Goal: Information Seeking & Learning: Learn about a topic

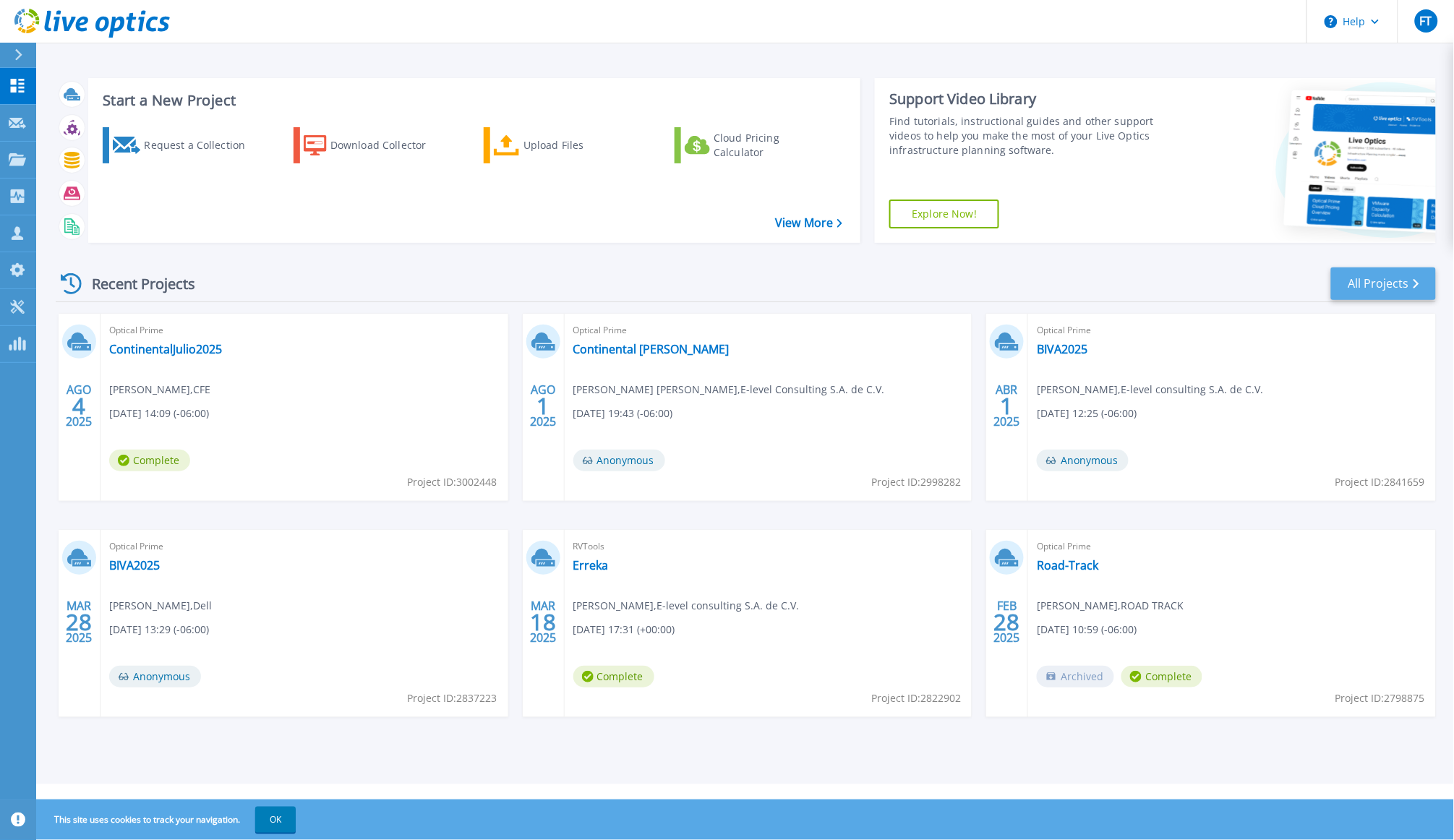
click at [1386, 285] on link "All Projects" at bounding box center [1383, 284] width 105 height 33
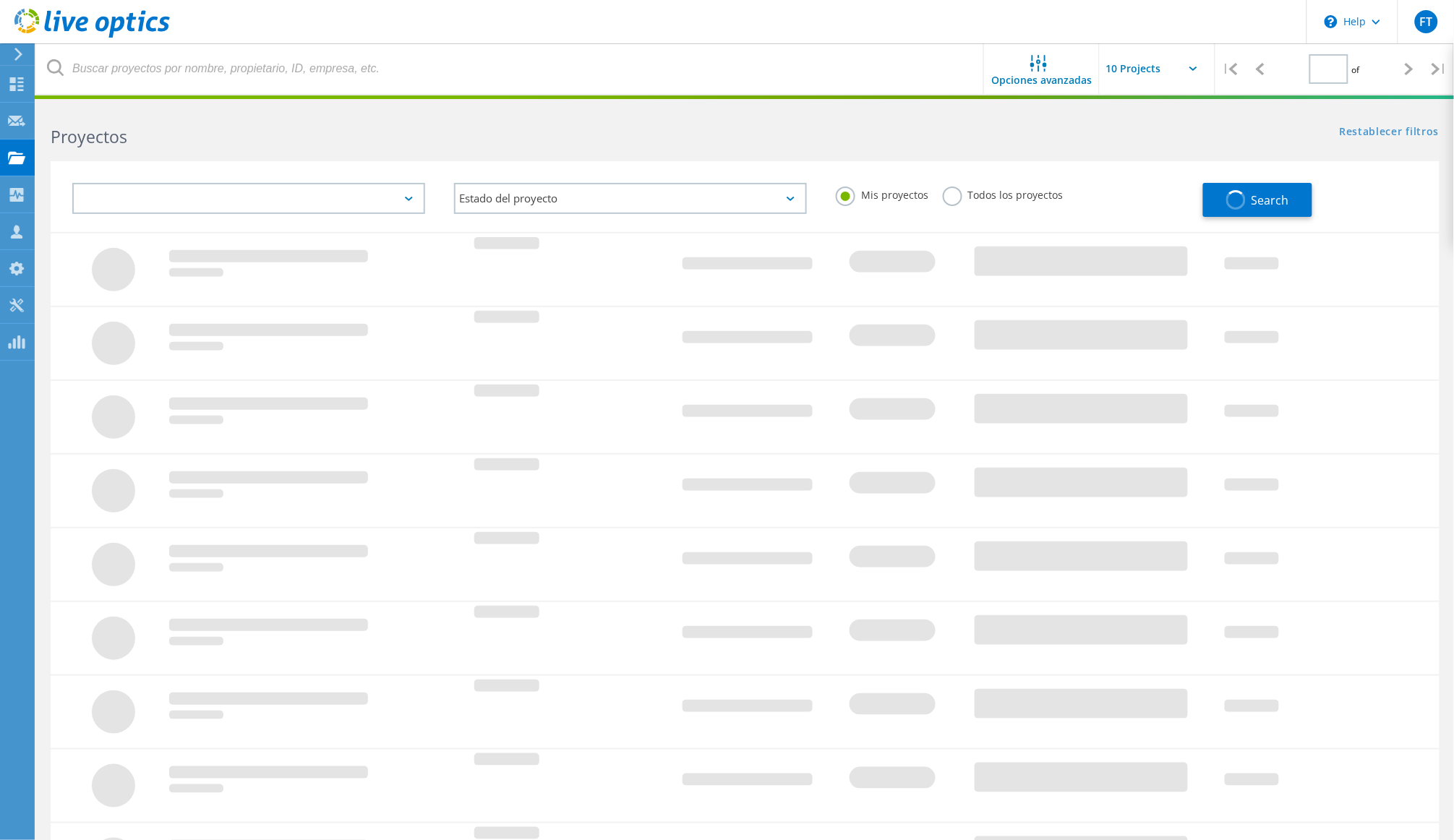
type input "1"
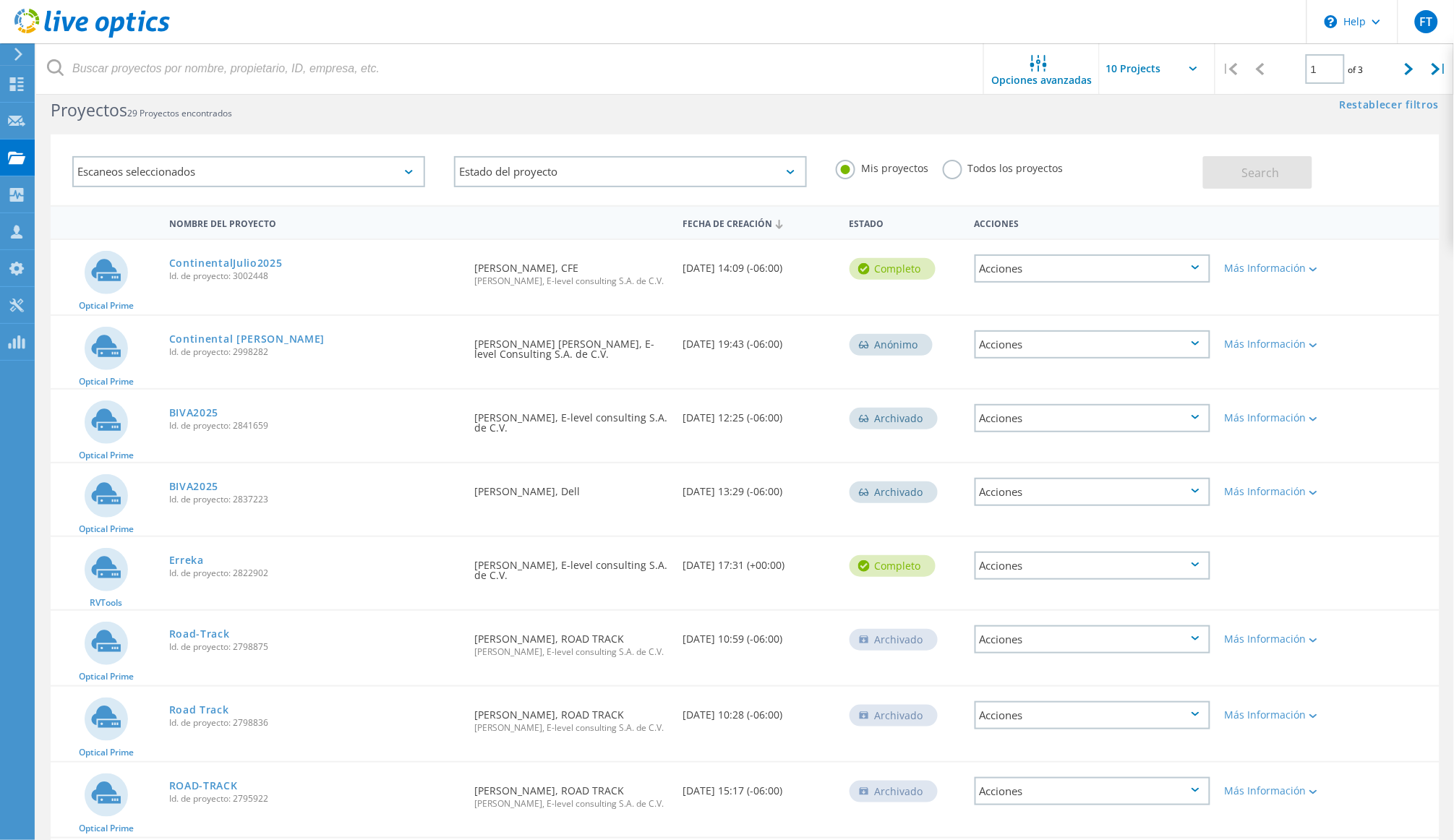
scroll to position [29, 0]
click at [396, 484] on div "BIVA2025 Id. de proyecto: 2837223" at bounding box center [315, 488] width 306 height 55
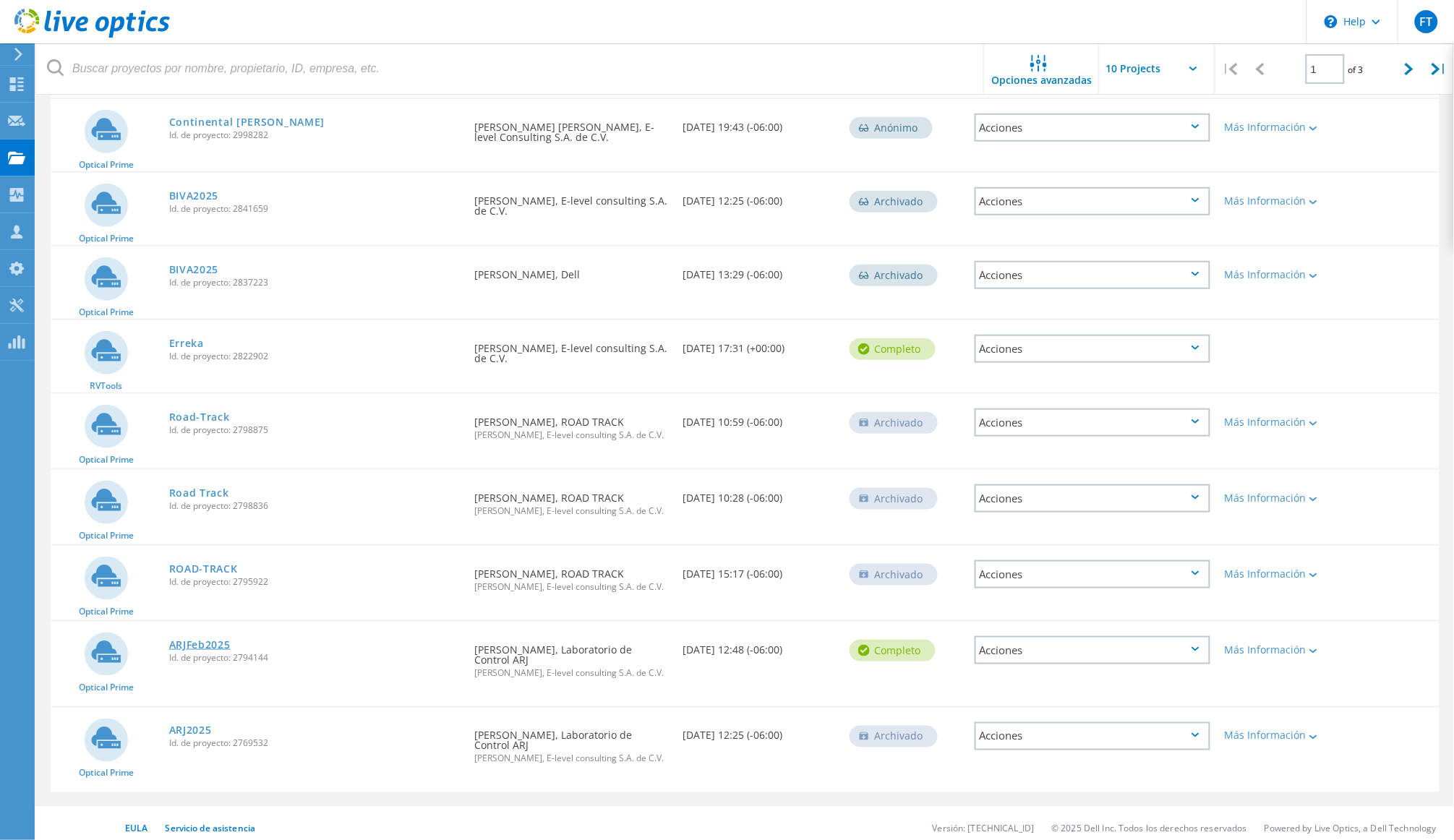
scroll to position [243, 0]
click at [216, 641] on link "ARJFeb2025" at bounding box center [199, 645] width 62 height 10
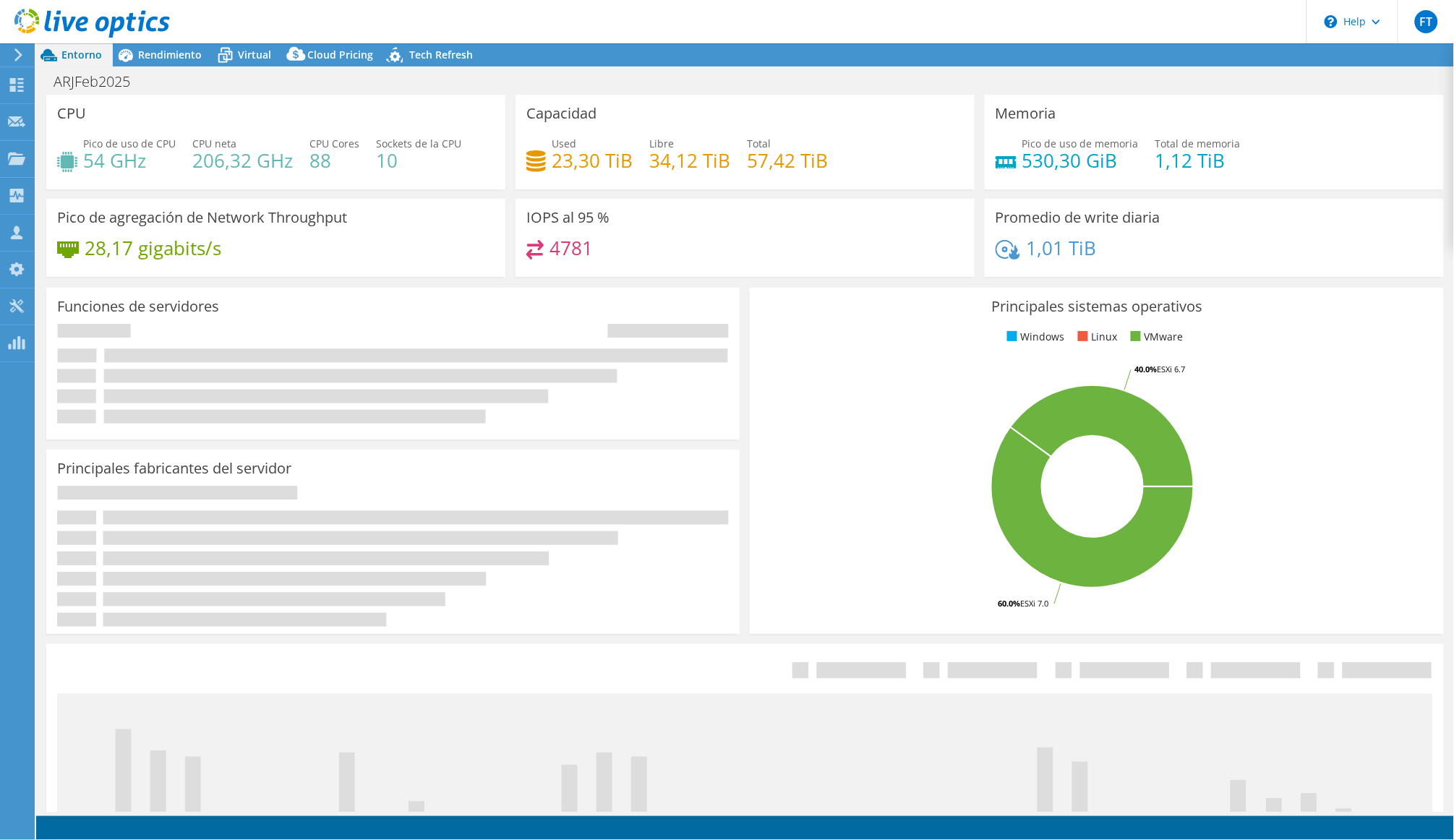
select select "USEast"
select select "USD"
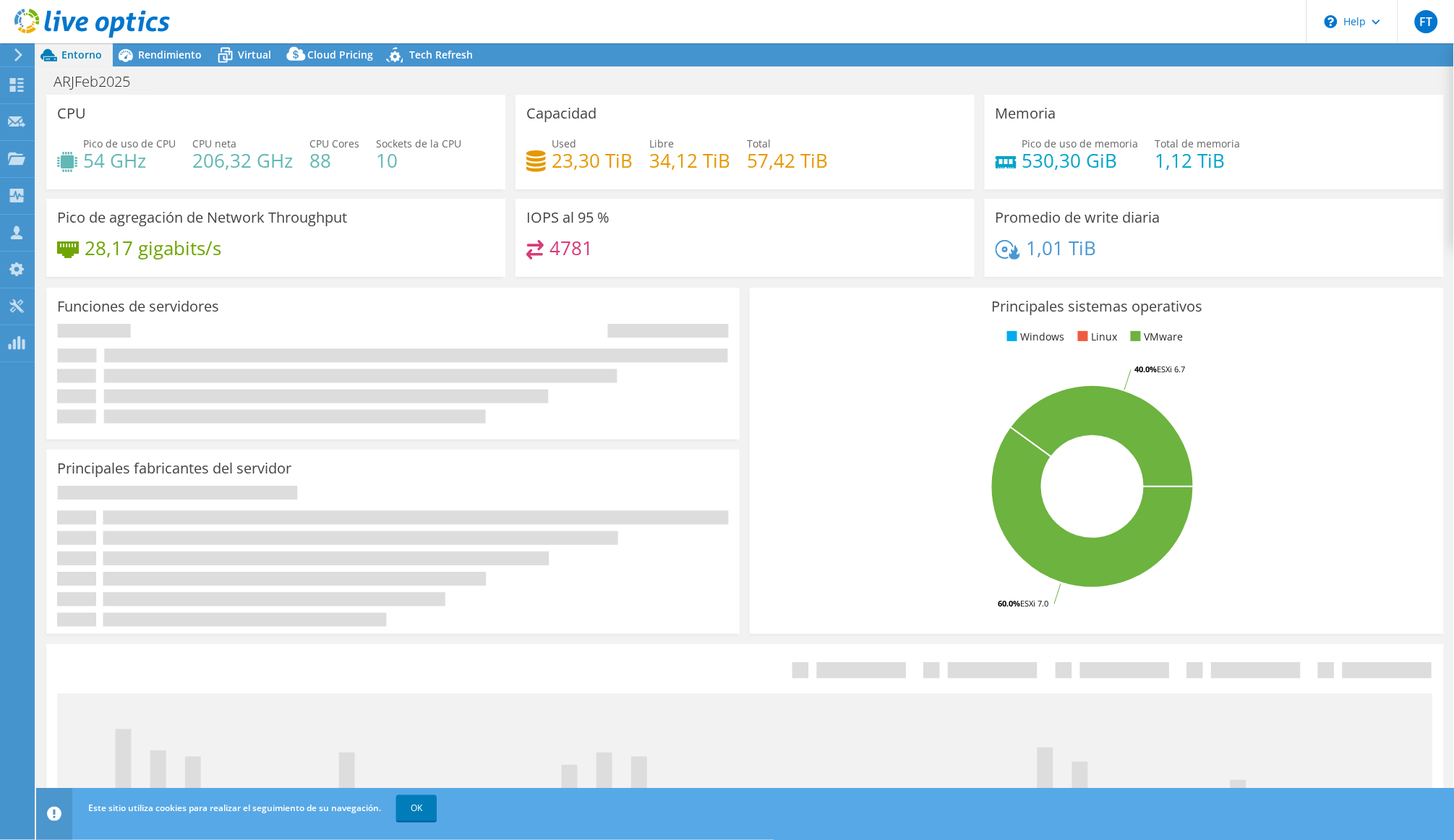
radio input "true"
radio input "false"
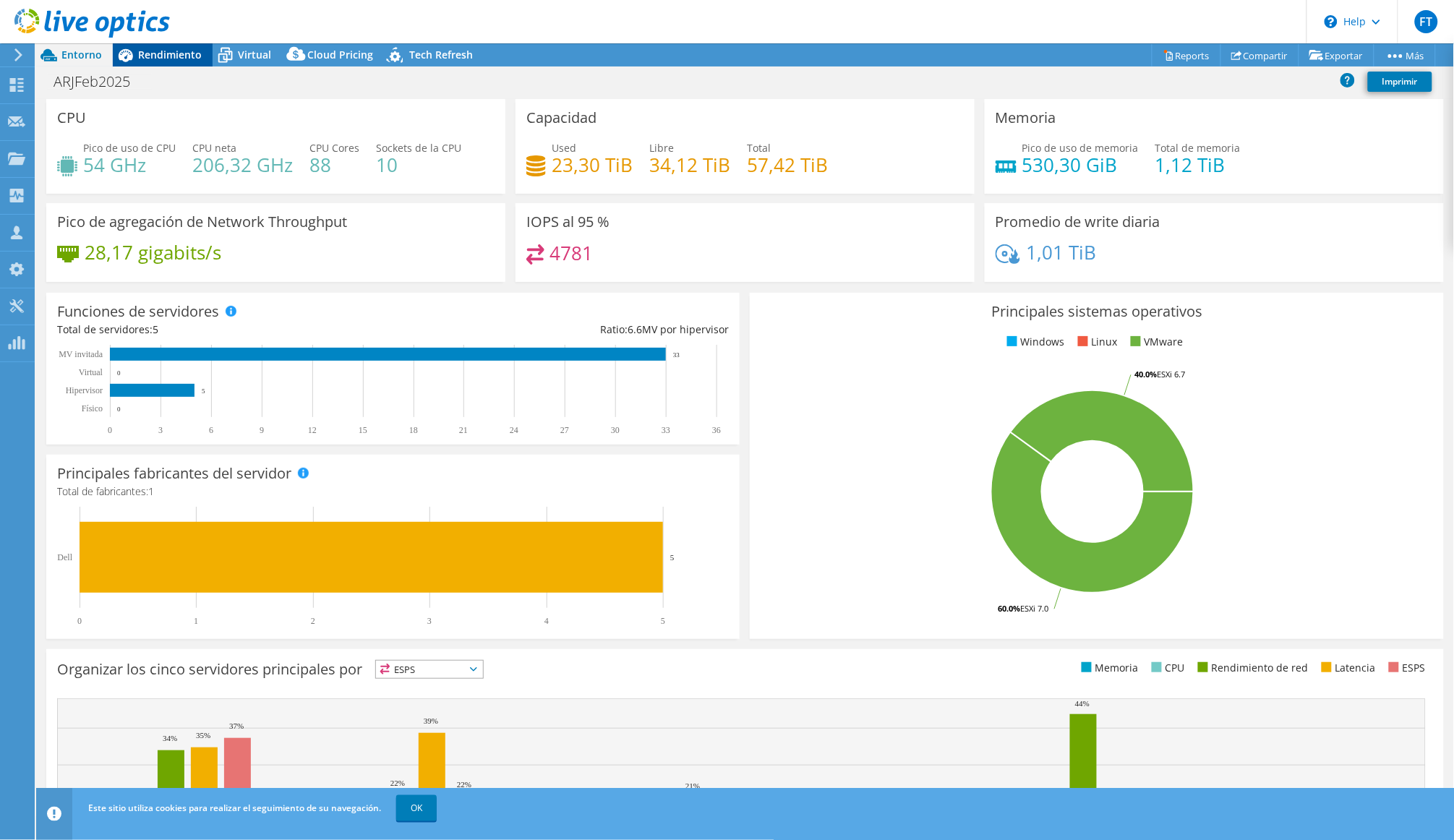
click at [194, 62] on div "Rendimiento" at bounding box center [162, 55] width 100 height 23
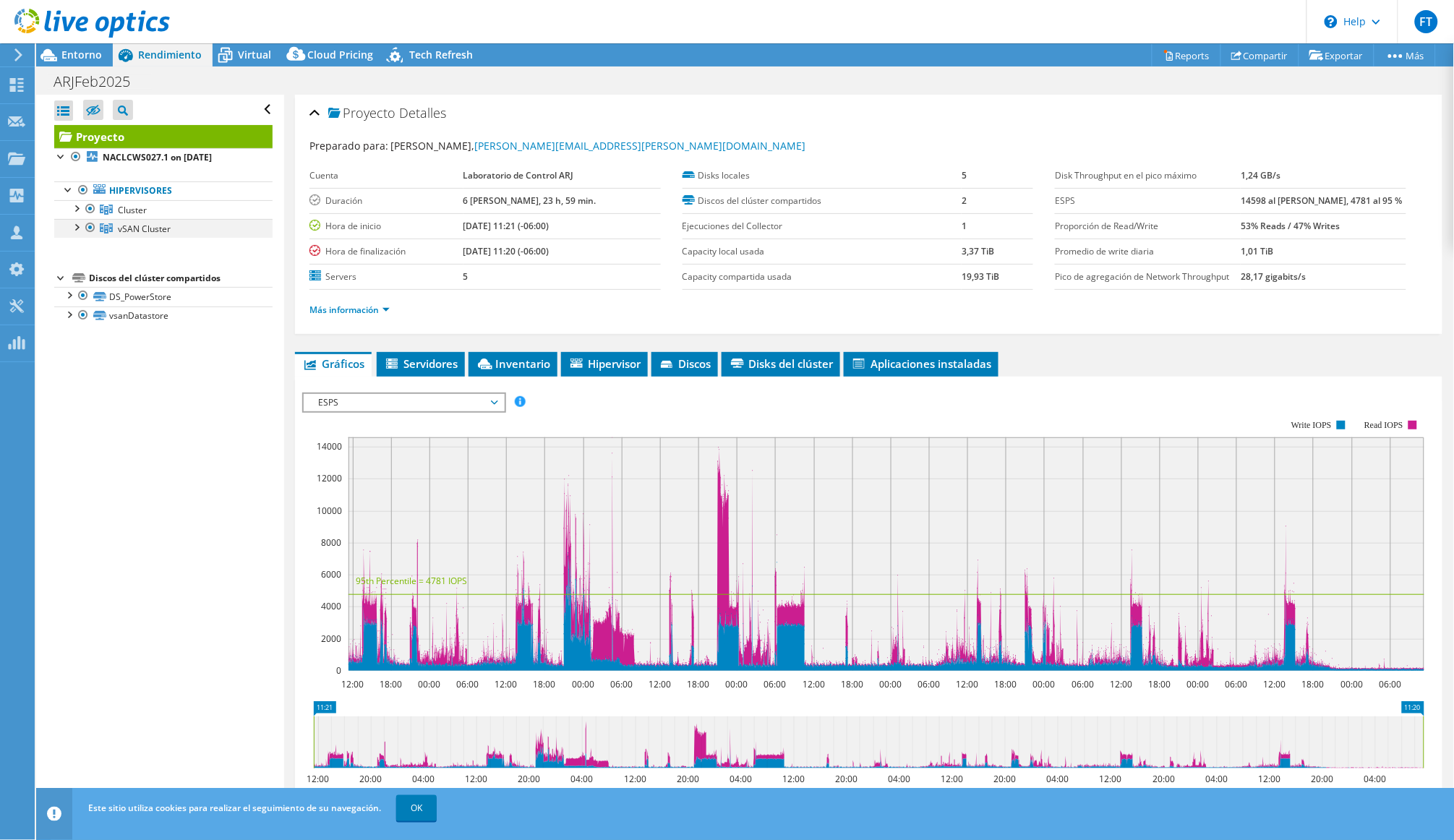
click at [75, 234] on div at bounding box center [75, 226] width 14 height 14
click at [150, 235] on span "vSAN Cluster" at bounding box center [144, 229] width 52 height 12
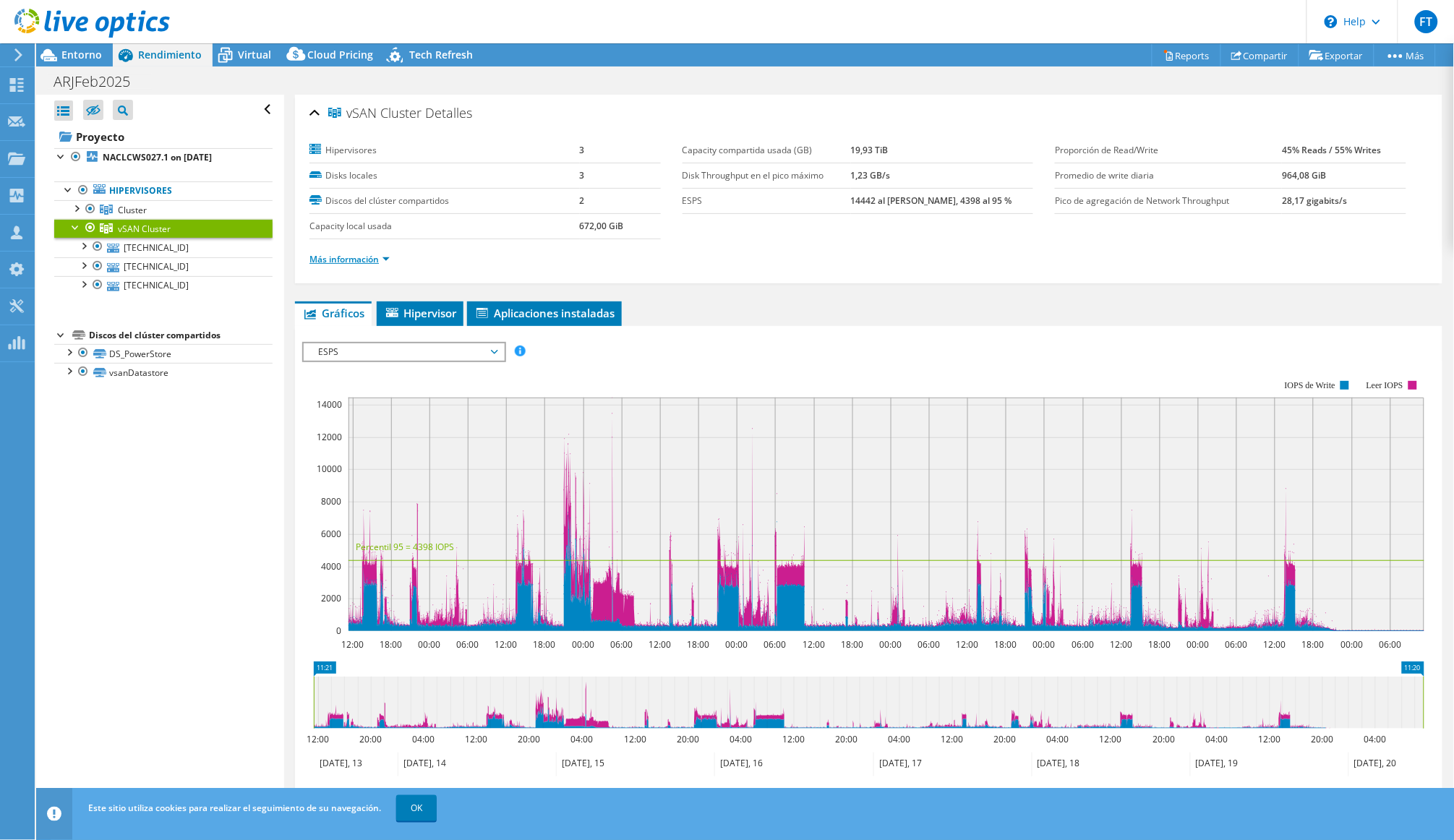
click at [386, 266] on link "Más información" at bounding box center [349, 259] width 80 height 12
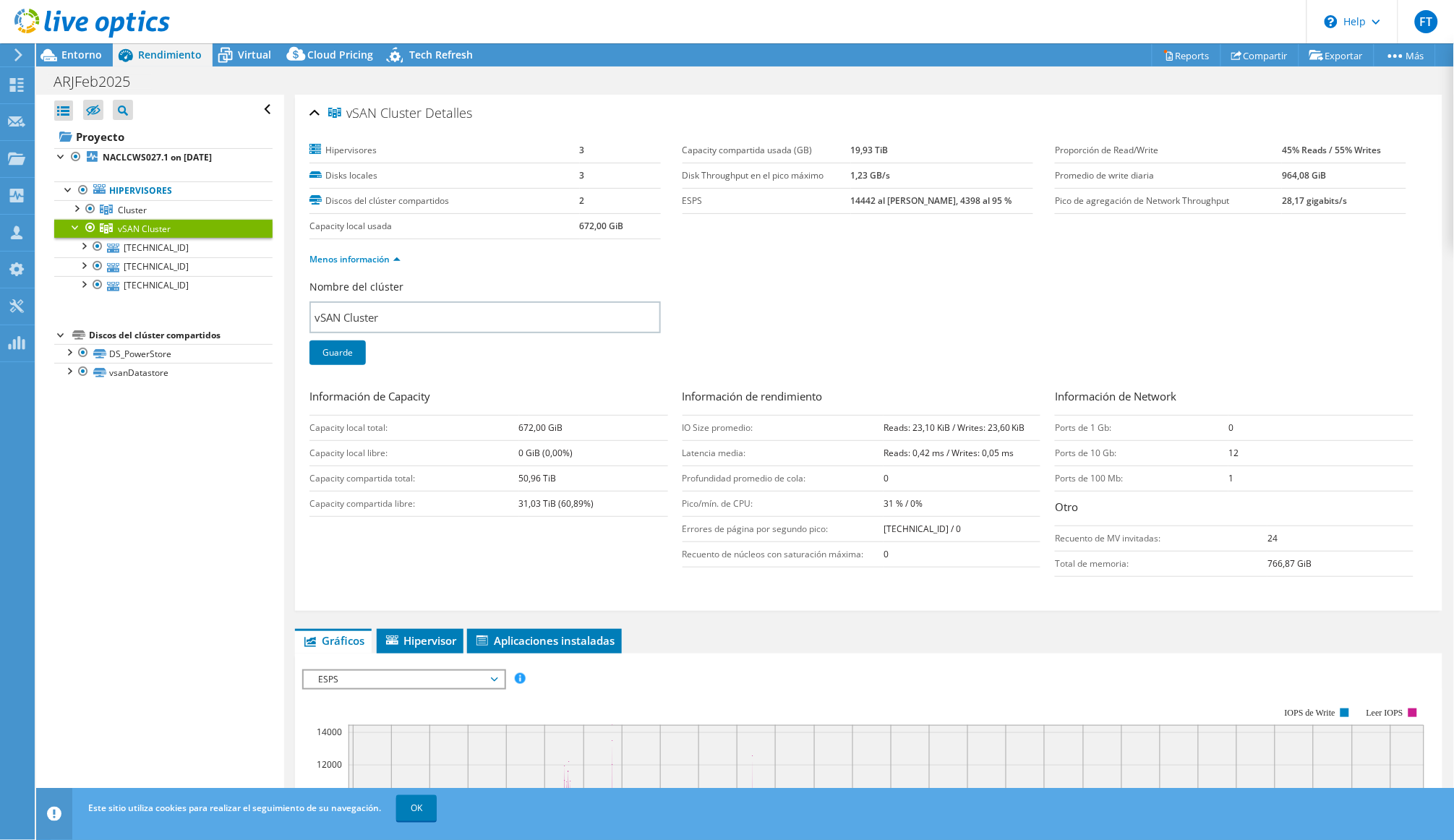
click at [427, 637] on div "vSAN Cluster [GEOGRAPHIC_DATA] Hipervisores 3 Disks locales 3 Discos del clúste…" at bounding box center [868, 683] width 1169 height 1179
click at [427, 648] on span "Hipervisor" at bounding box center [419, 640] width 72 height 14
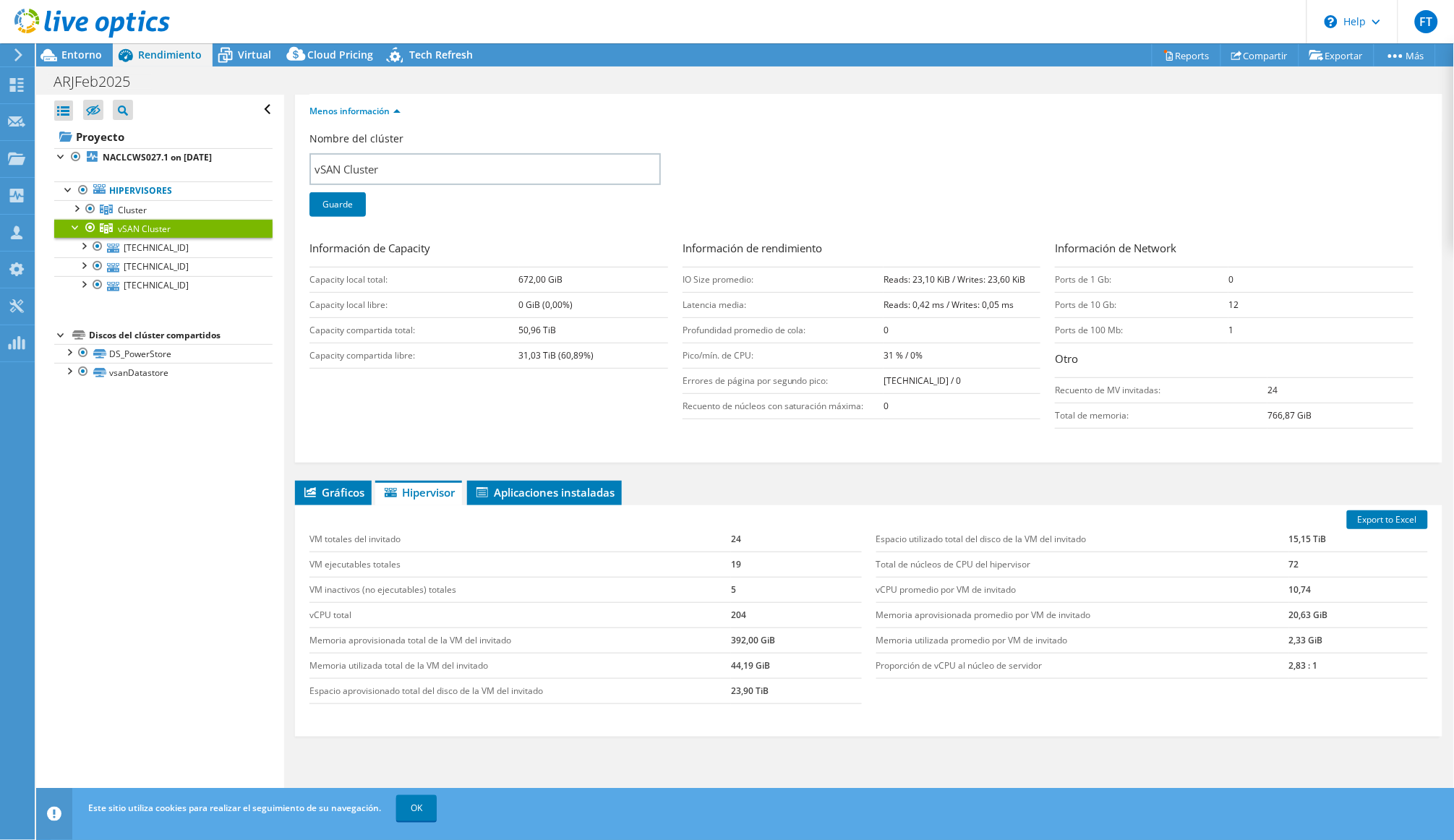
scroll to position [152, 0]
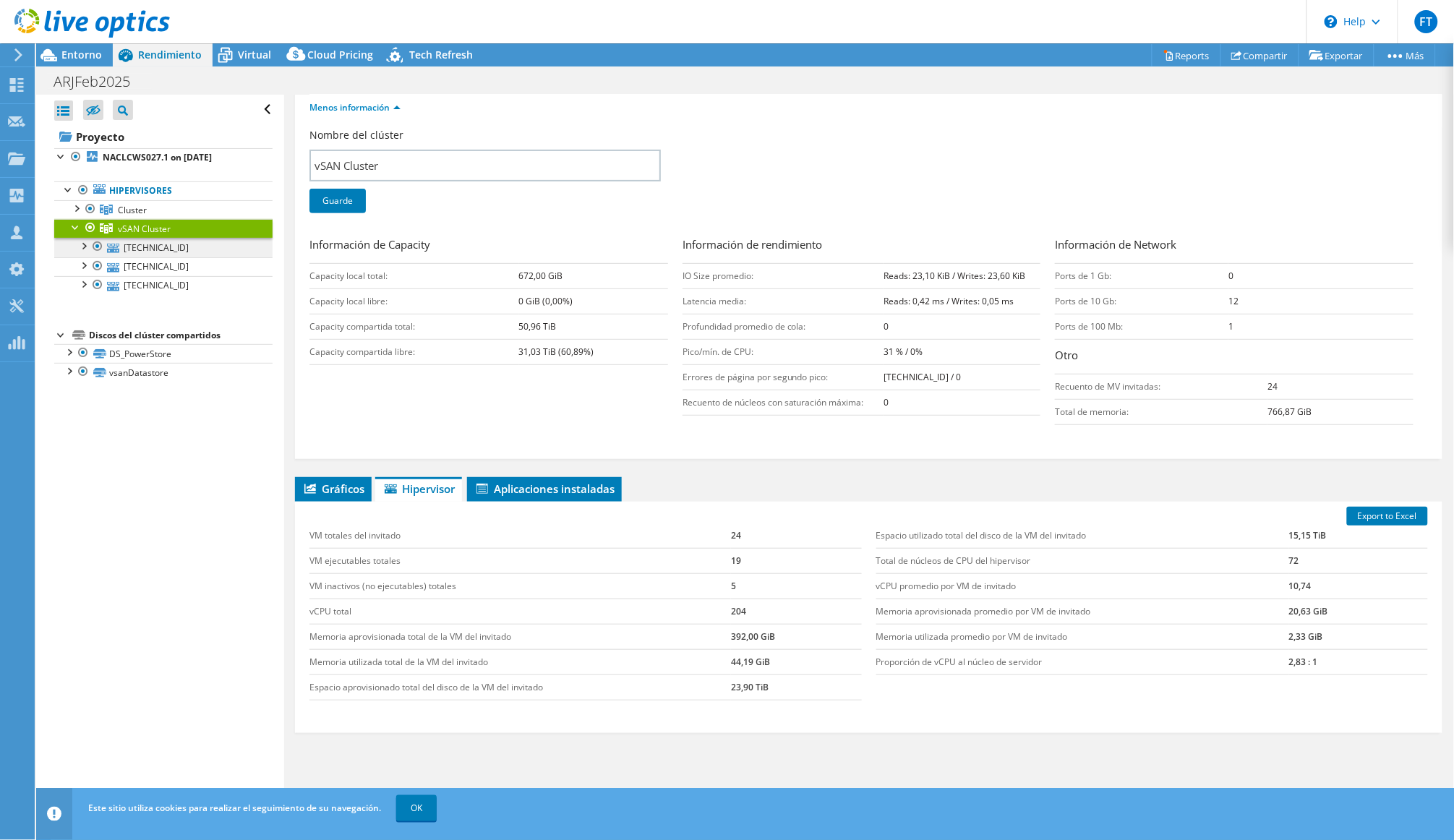
click at [196, 253] on link "[TECHNICAL_ID]" at bounding box center [163, 247] width 218 height 19
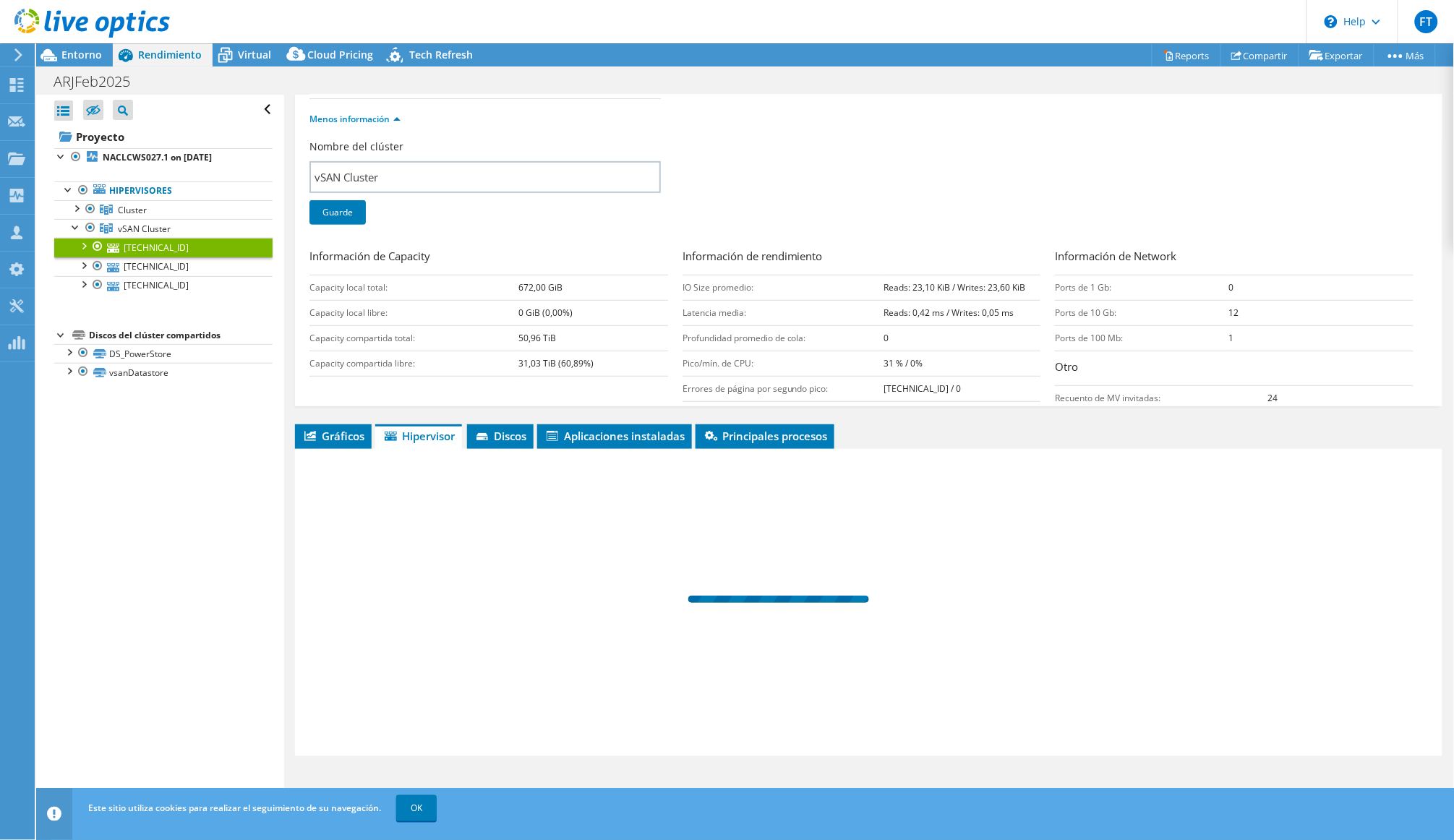
scroll to position [0, 0]
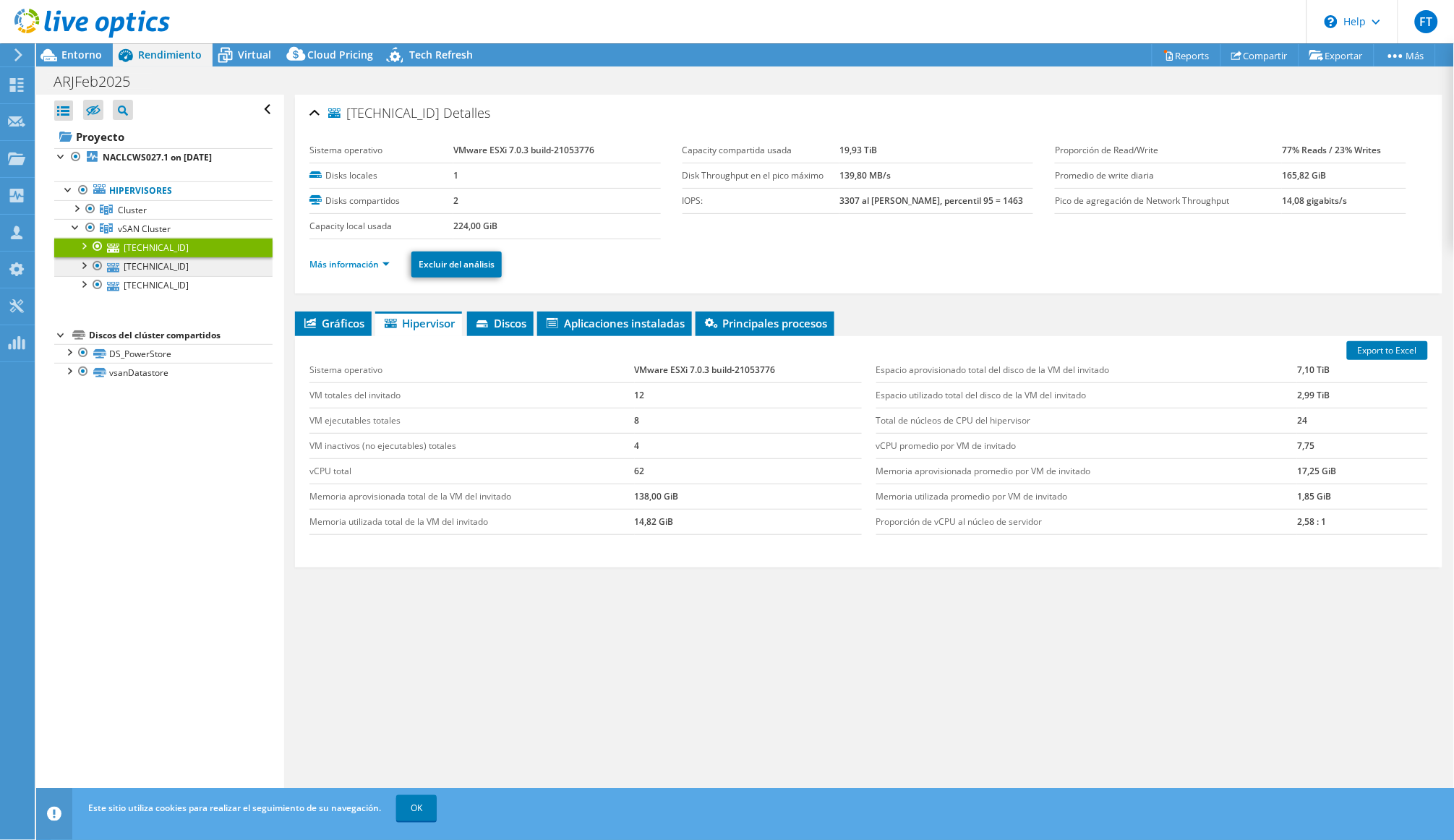
click at [196, 273] on link "[TECHNICAL_ID]" at bounding box center [163, 266] width 218 height 19
click at [186, 291] on link "[TECHNICAL_ID]" at bounding box center [163, 285] width 218 height 19
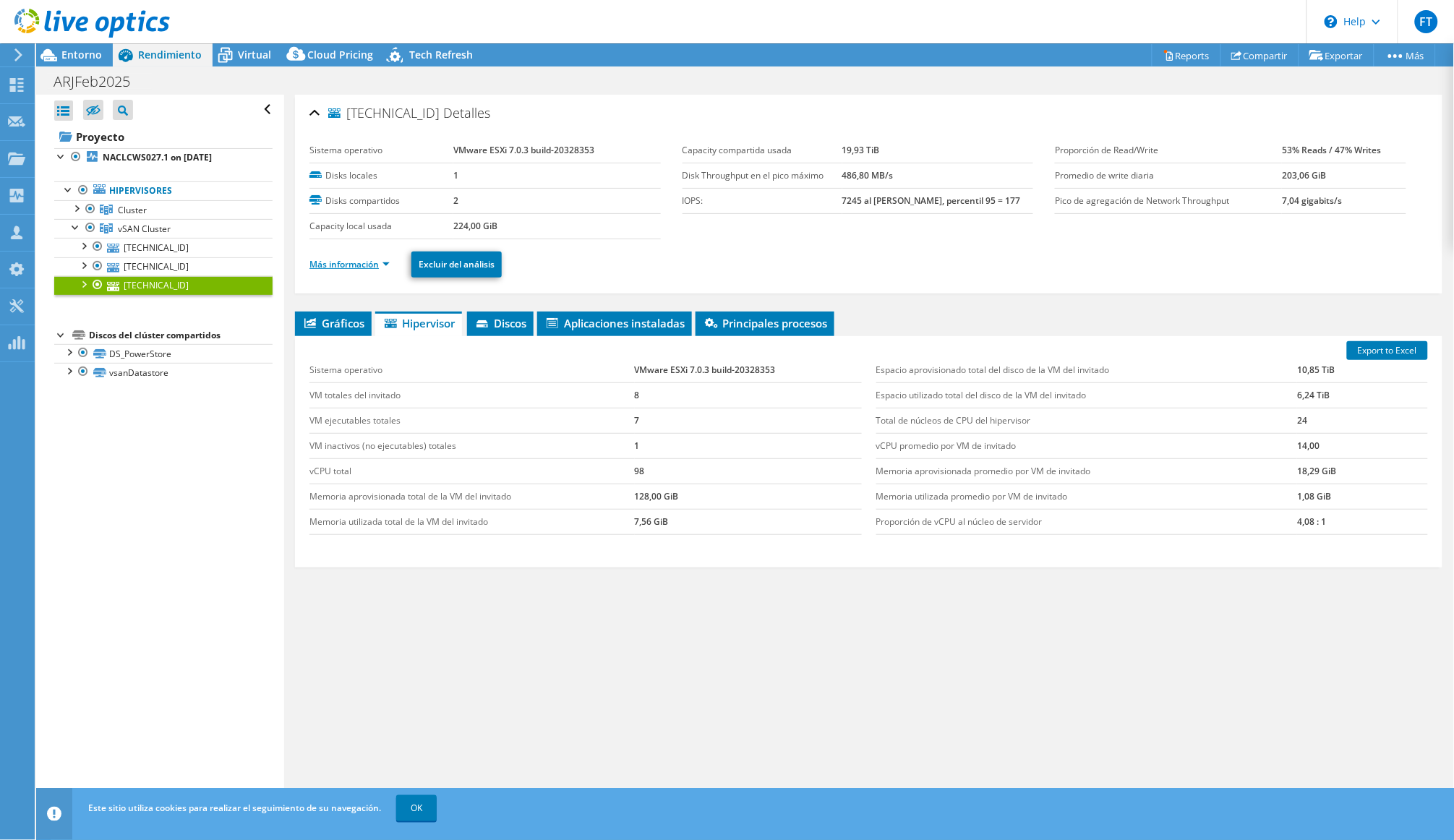
click at [369, 269] on link "Más información" at bounding box center [349, 264] width 80 height 12
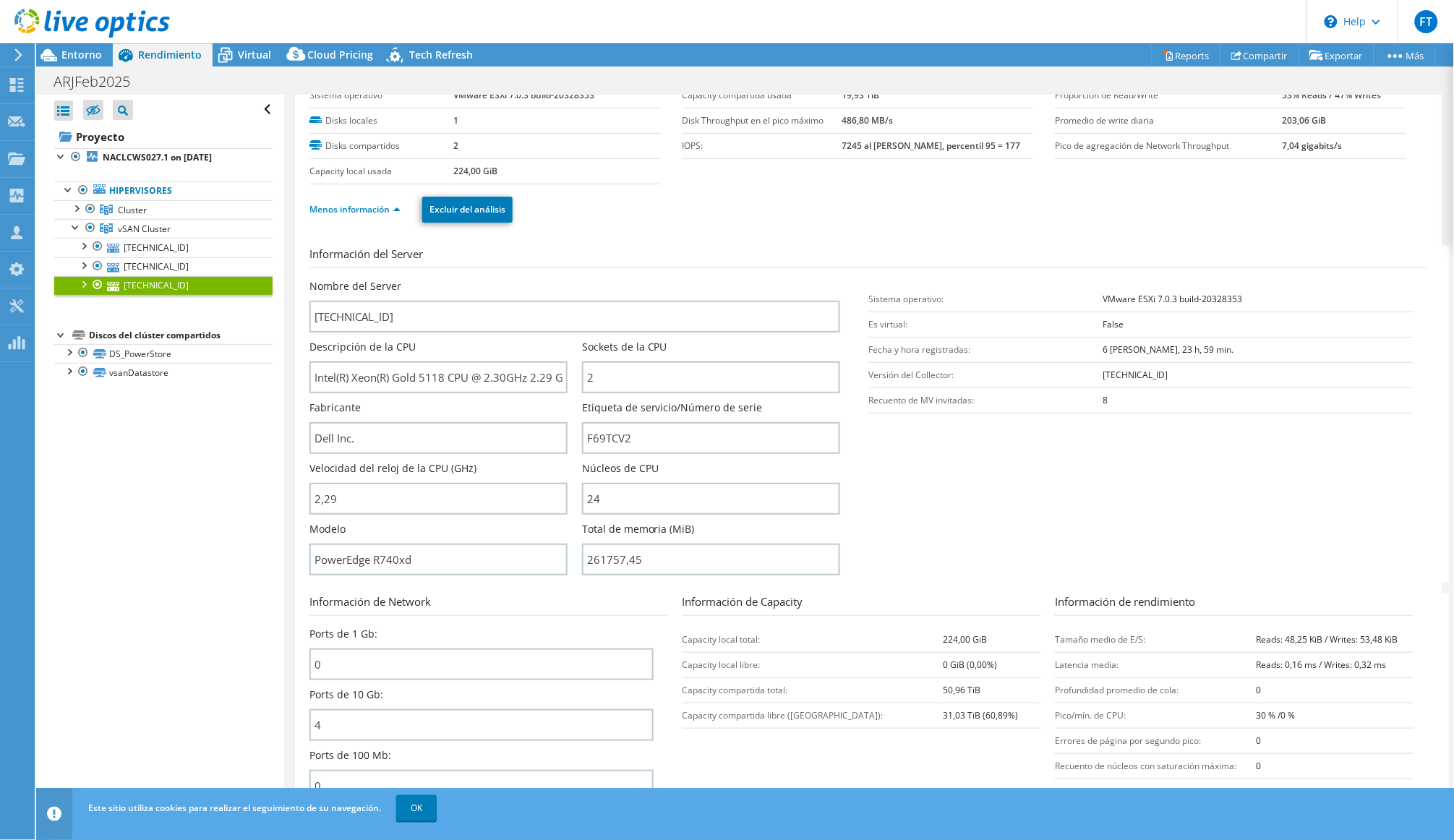
scroll to position [59, 0]
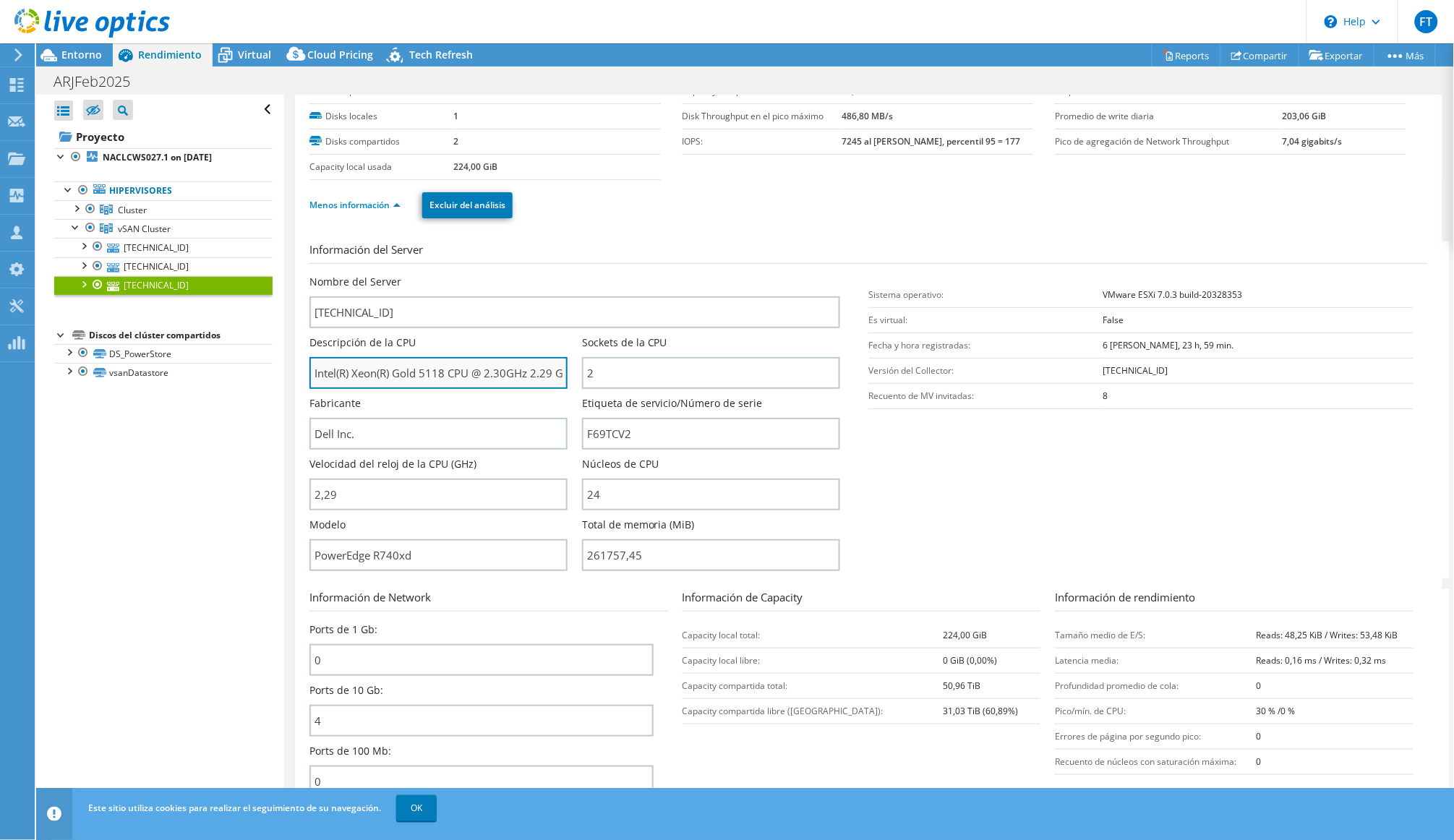
click at [508, 377] on input "Intel(R) Xeon(R) Gold 5118 CPU @ 2.30GHz 2.29 GHz" at bounding box center [438, 373] width 258 height 32
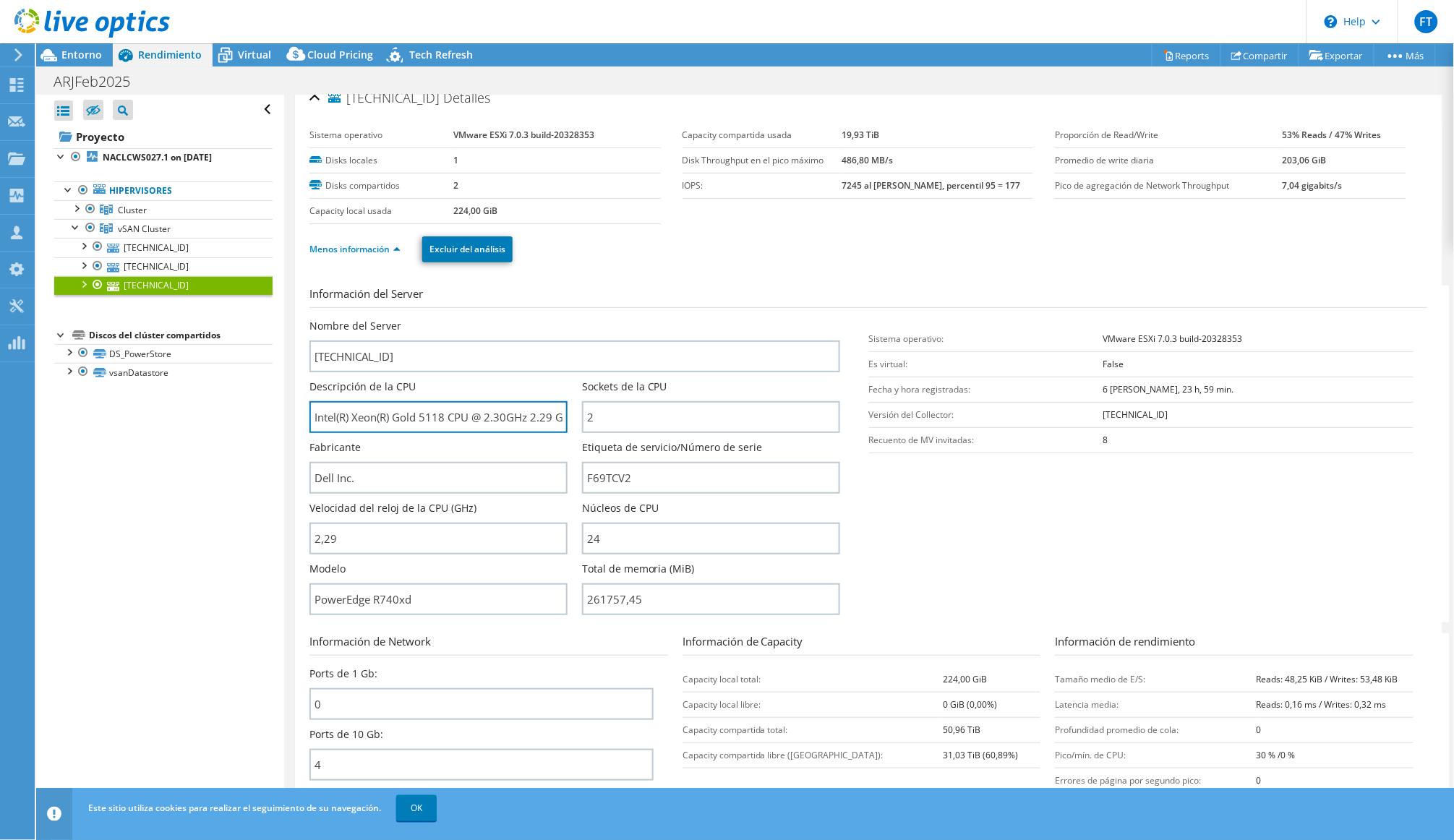
scroll to position [0, 0]
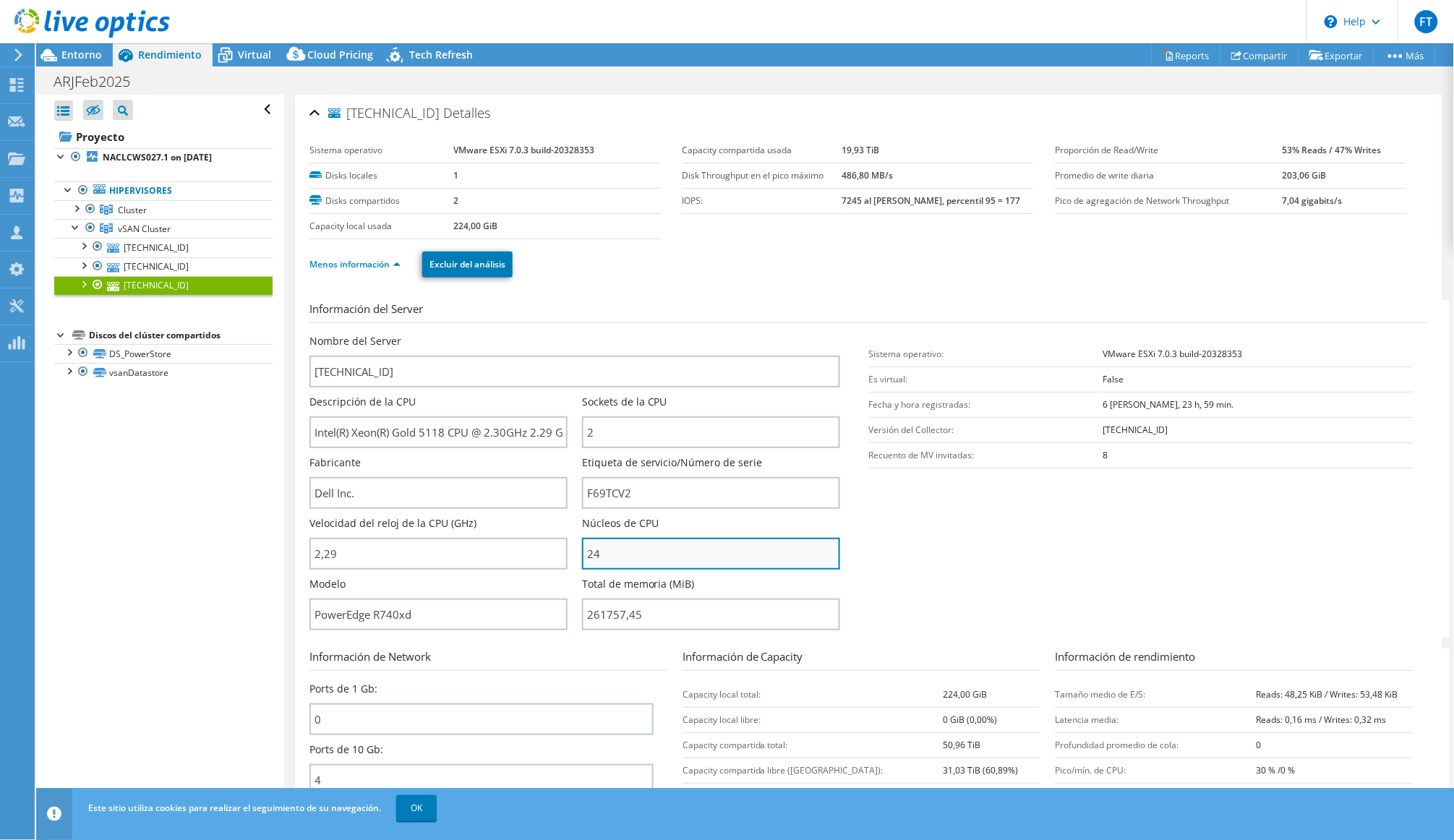
click at [632, 568] on input "24" at bounding box center [711, 554] width 258 height 32
drag, startPoint x: 621, startPoint y: 568, endPoint x: 568, endPoint y: 561, distance: 53.5
click at [568, 334] on div "Nombre del Server [TECHNICAL_ID] Descripción de la CPU Intel(R) Xeon(R) Gold 51…" at bounding box center [581, 334] width 544 height 0
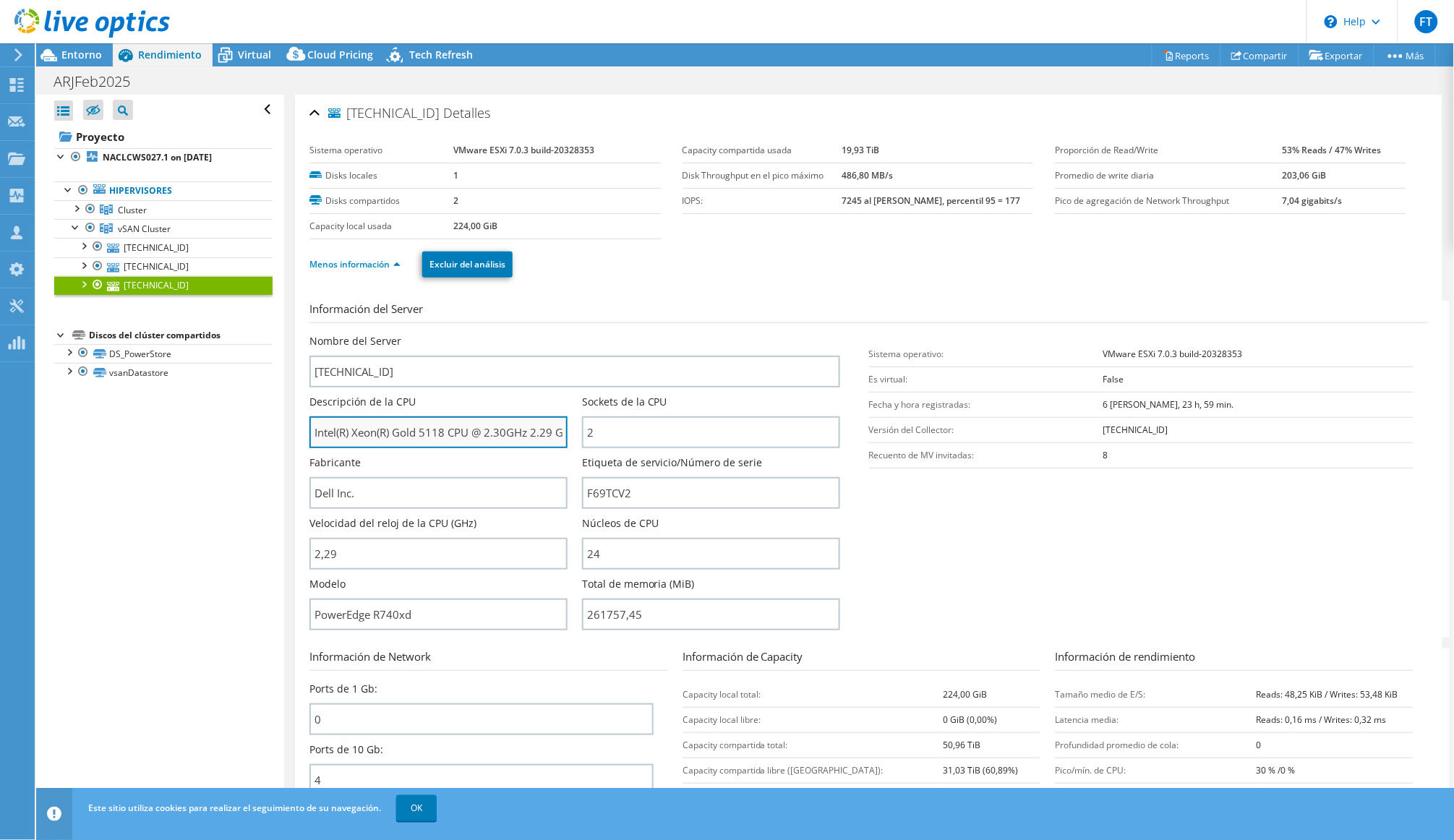
click at [440, 438] on input "Intel(R) Xeon(R) Gold 5118 CPU @ 2.30GHz 2.29 GHz" at bounding box center [438, 432] width 258 height 32
